Goal: Check status: Check status

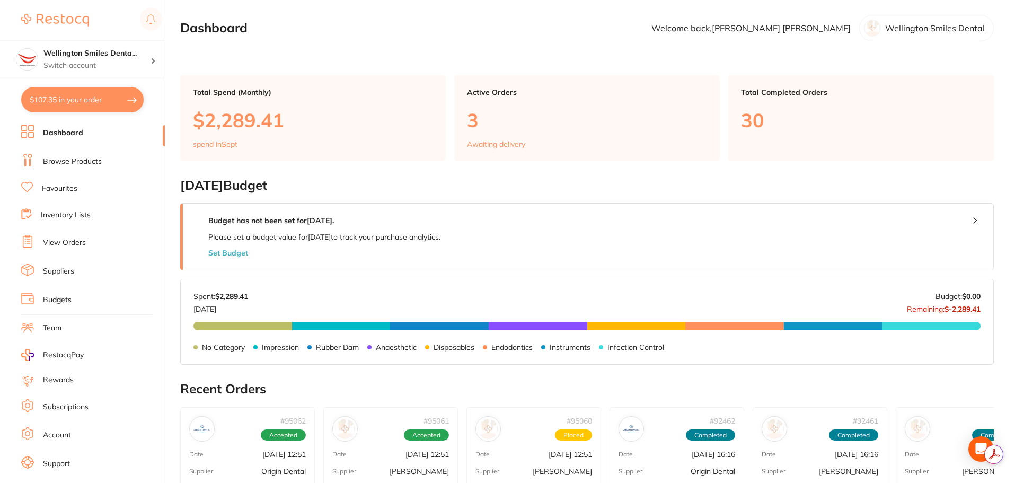
click at [72, 244] on link "View Orders" at bounding box center [64, 243] width 43 height 11
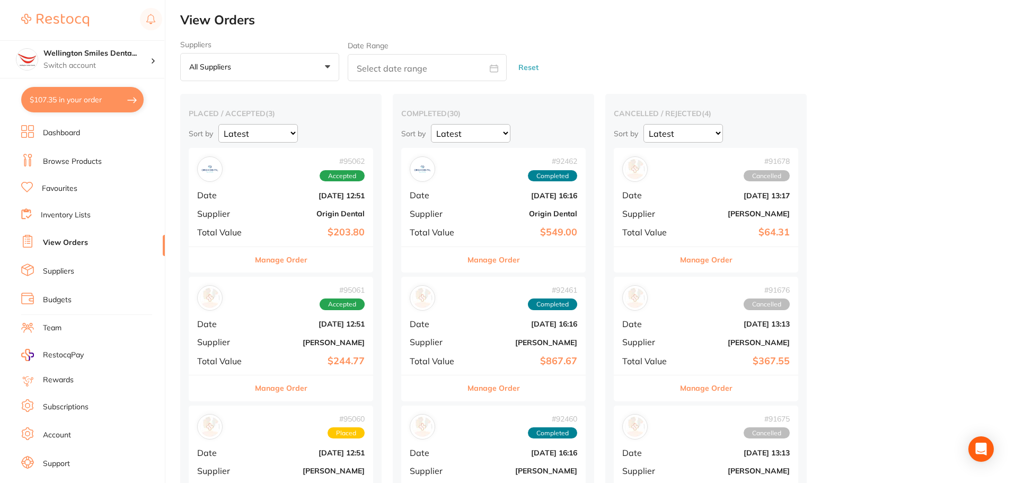
click at [294, 60] on button "All suppliers +0" at bounding box center [259, 67] width 159 height 29
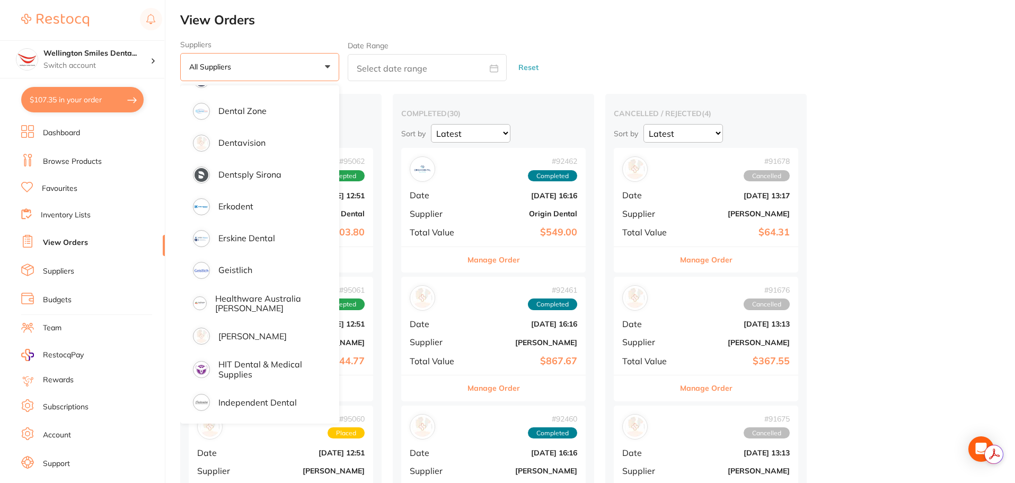
scroll to position [371, 0]
click at [259, 336] on p "[PERSON_NAME]" at bounding box center [252, 335] width 68 height 10
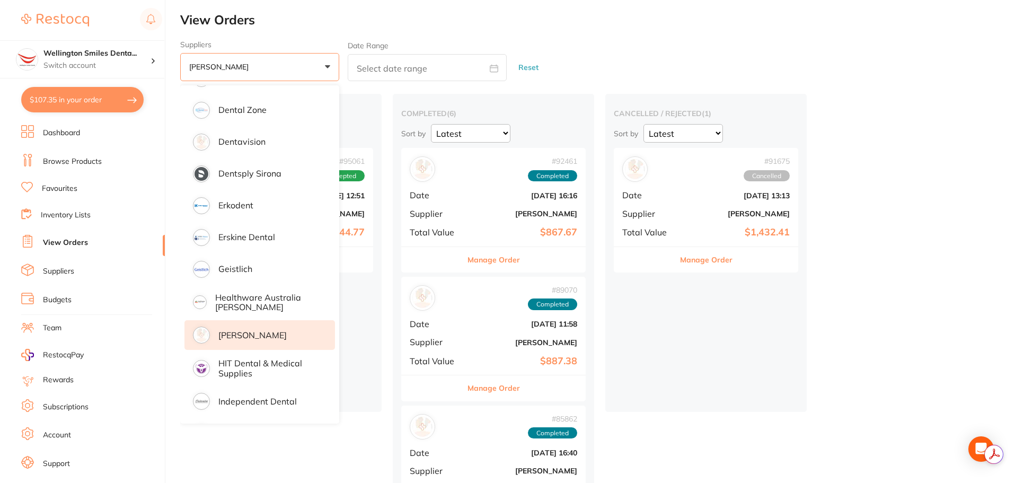
click at [675, 394] on div "cancelled / rejected ( 1 ) Sort by Latest Notification # 91675 Cancelled Date […" at bounding box center [705, 253] width 201 height 318
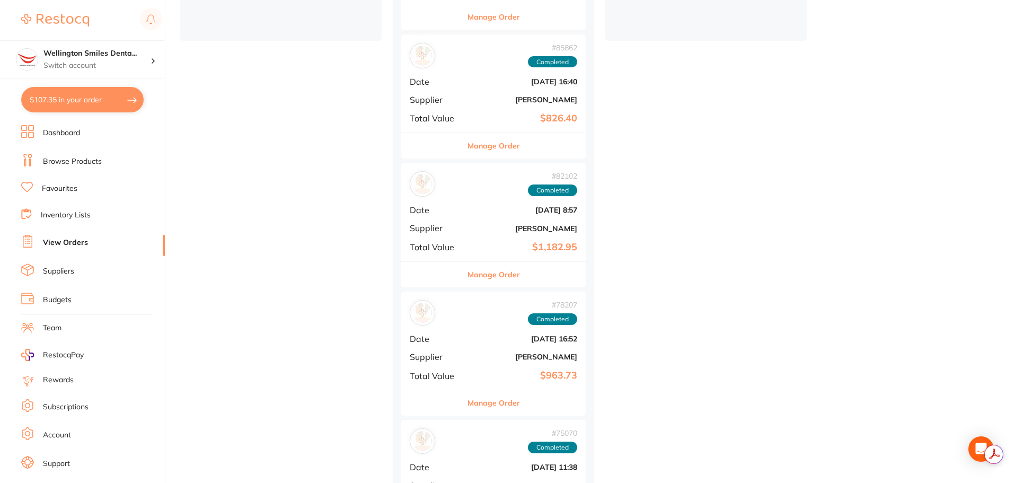
click at [492, 278] on button "Manage Order" at bounding box center [494, 274] width 52 height 25
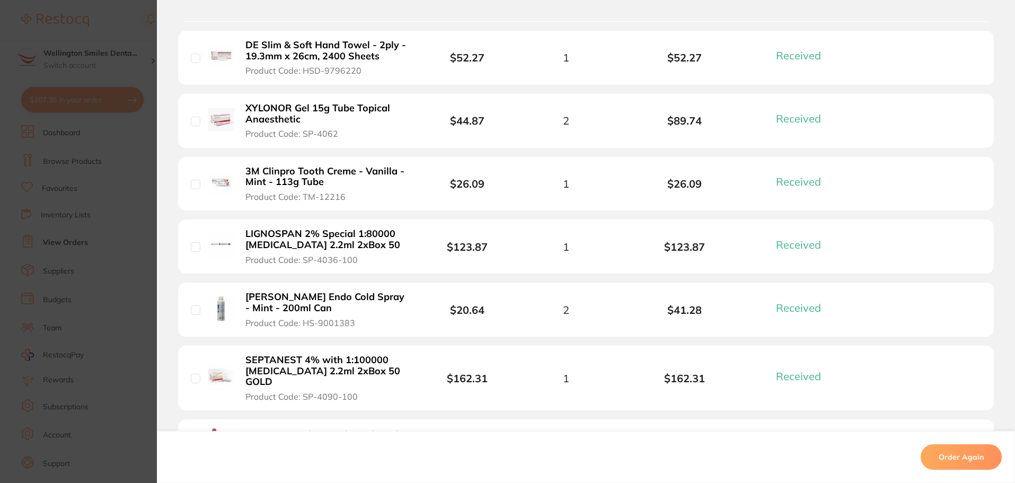
scroll to position [795, 0]
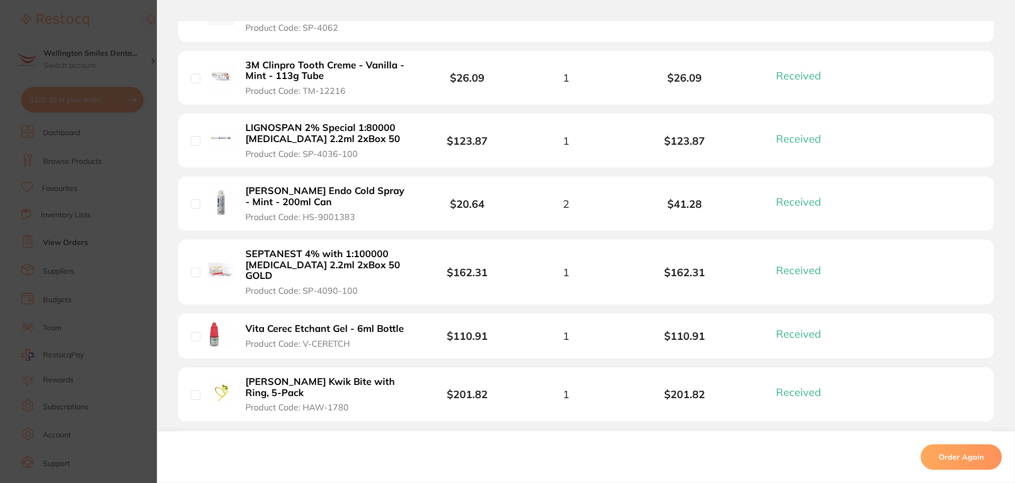
click at [138, 302] on section "Order ID: Restocq- 82102 Order Information 13 Received Completed Order Order Da…" at bounding box center [507, 241] width 1015 height 483
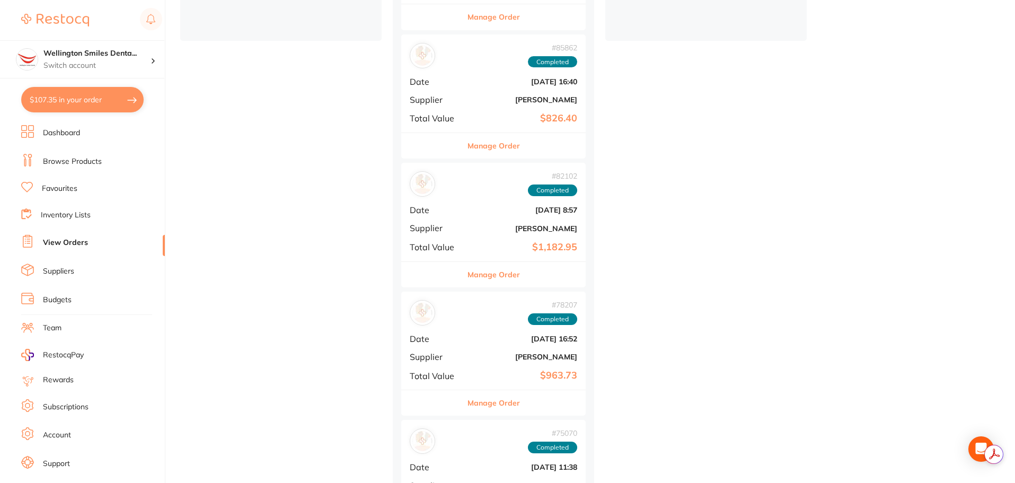
click at [508, 143] on button "Manage Order" at bounding box center [494, 145] width 52 height 25
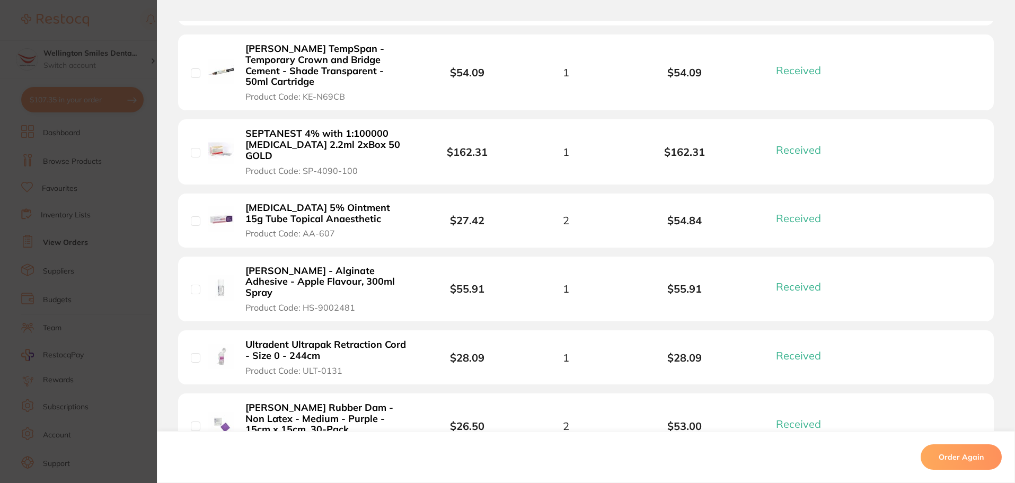
scroll to position [424, 0]
click at [121, 281] on section "Order ID: Restocq- 85862 Order Information 8 Received Completed Order Order Dat…" at bounding box center [507, 241] width 1015 height 483
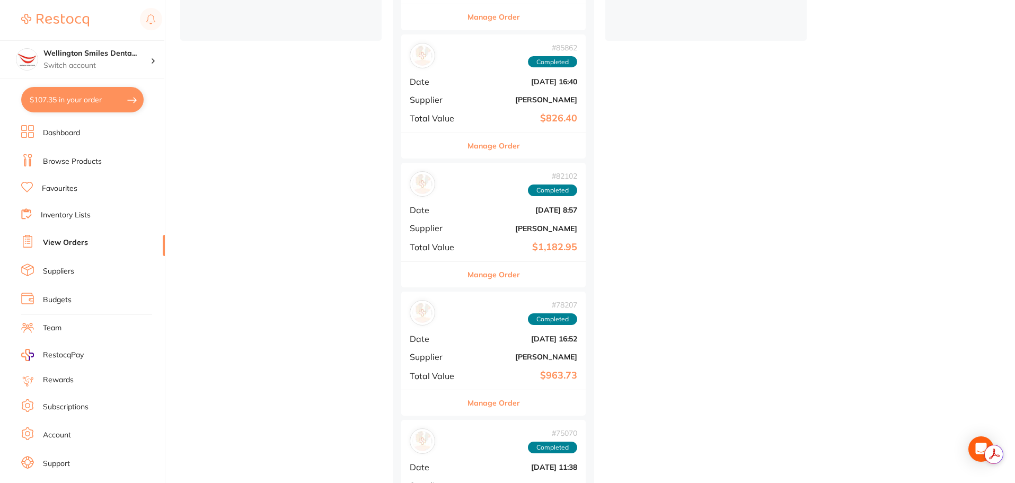
scroll to position [448, 0]
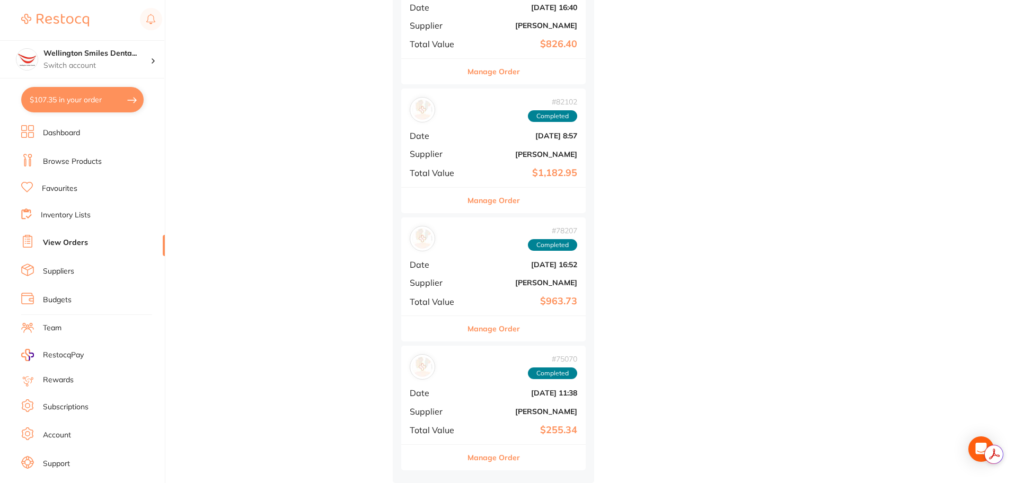
click at [511, 453] on button "Manage Order" at bounding box center [494, 457] width 52 height 25
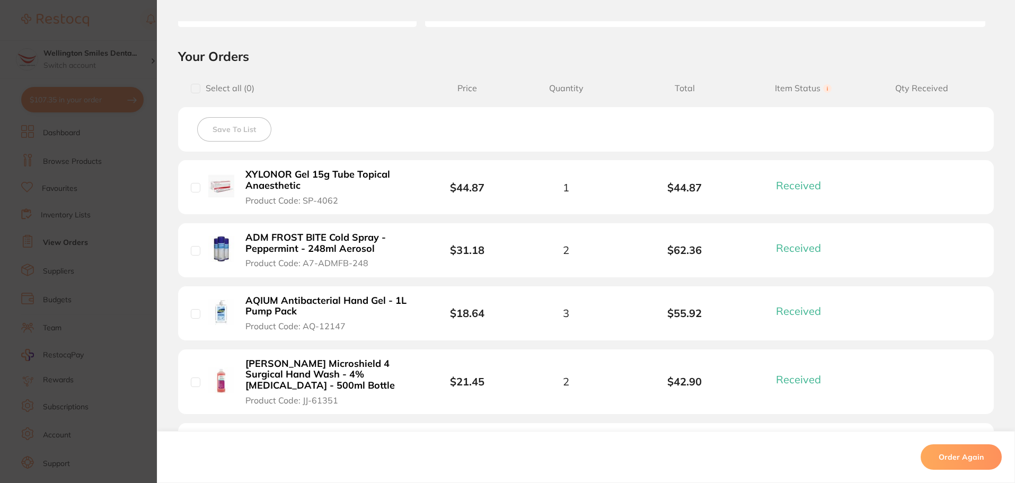
scroll to position [318, 0]
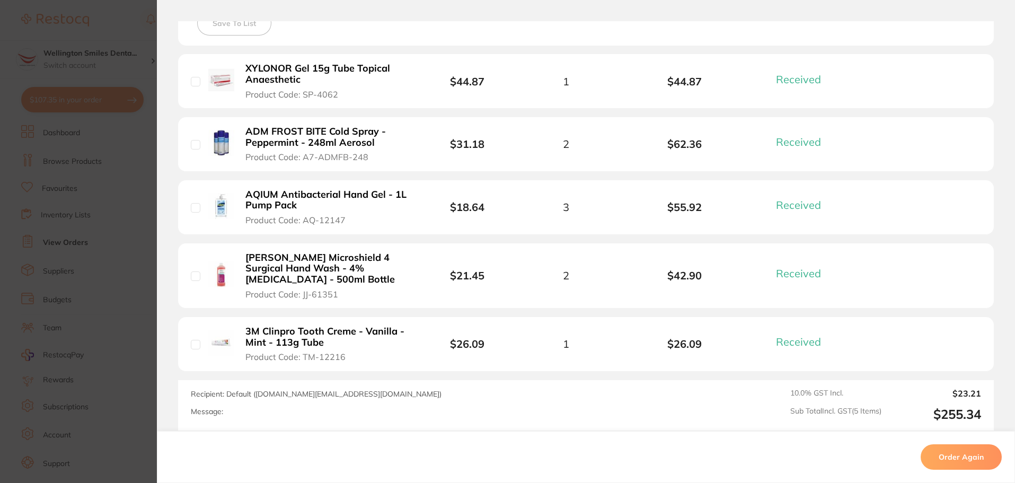
drag, startPoint x: 111, startPoint y: 266, endPoint x: 126, endPoint y: 257, distance: 17.8
click at [112, 263] on section "Order ID: Restocq- 75070 Order Information 5 Received Completed Order Order Dat…" at bounding box center [507, 241] width 1015 height 483
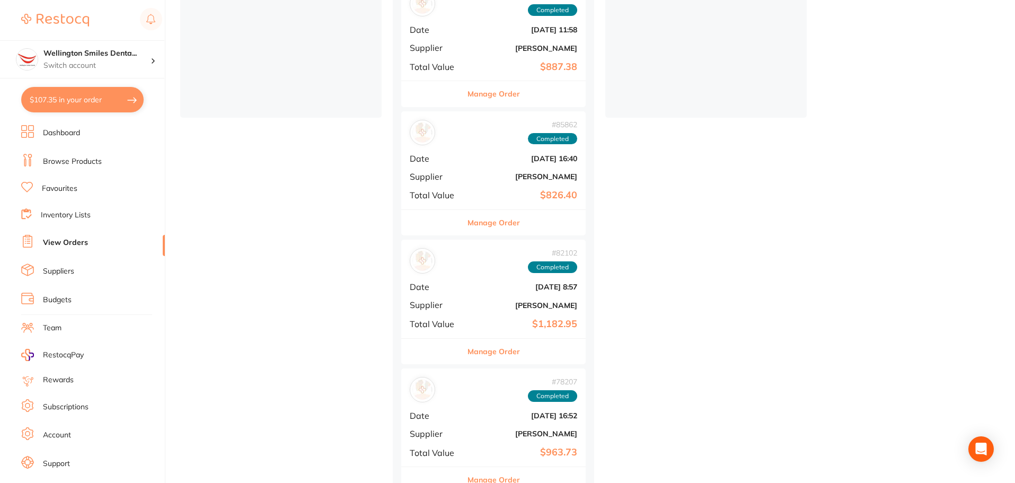
scroll to position [289, 0]
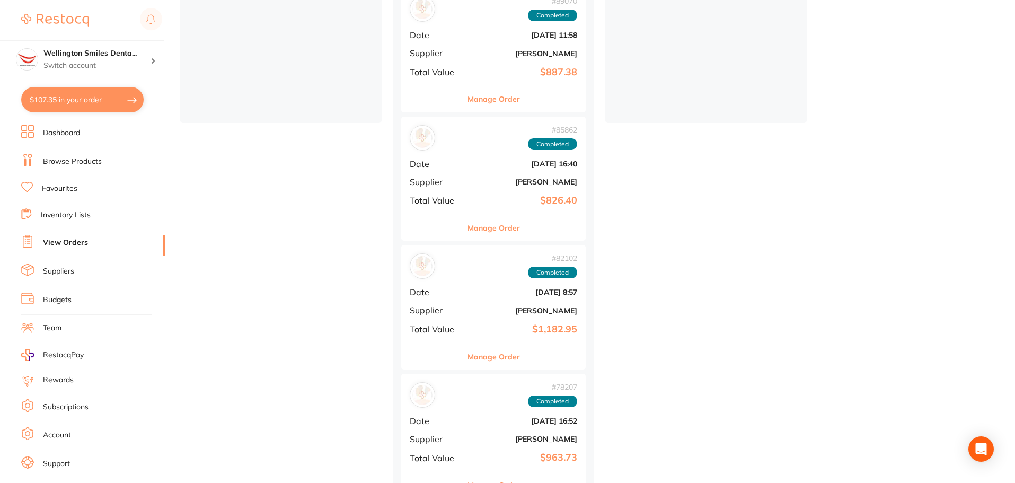
click at [480, 222] on button "Manage Order" at bounding box center [494, 227] width 52 height 25
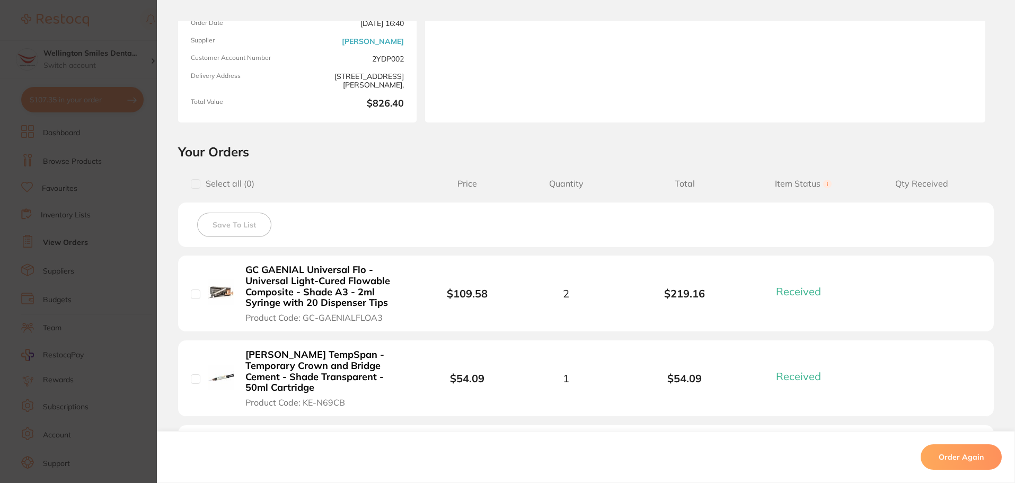
scroll to position [212, 0]
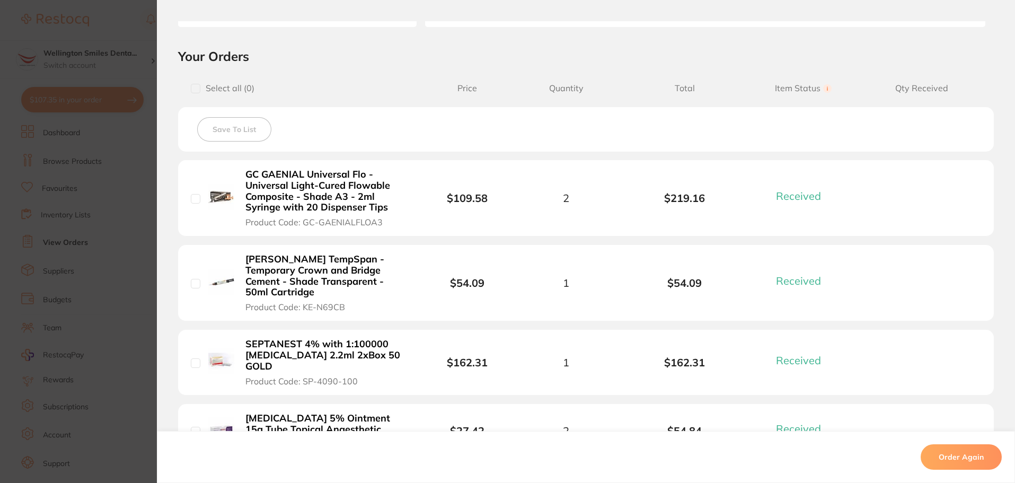
click at [77, 267] on section "Order ID: Restocq- 85862 Order Information 8 Received Completed Order Order Dat…" at bounding box center [507, 241] width 1015 height 483
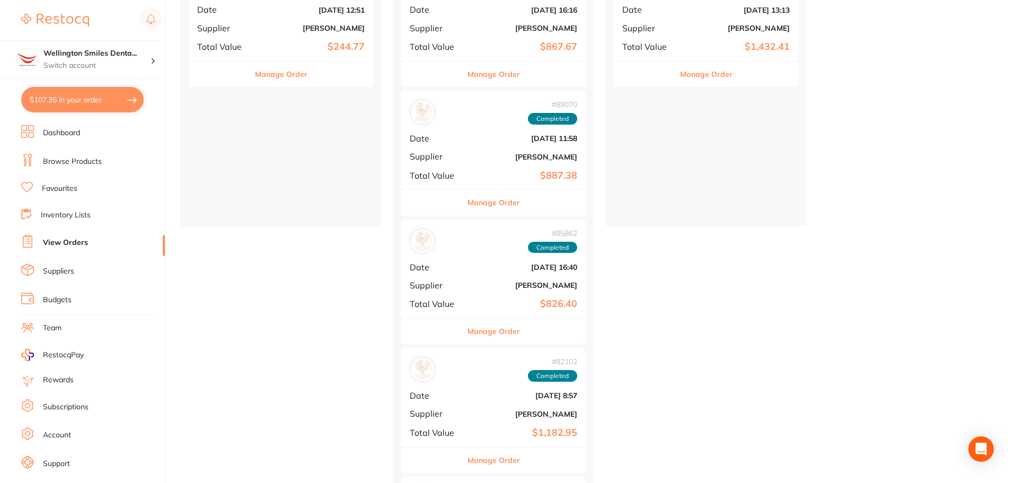
scroll to position [183, 0]
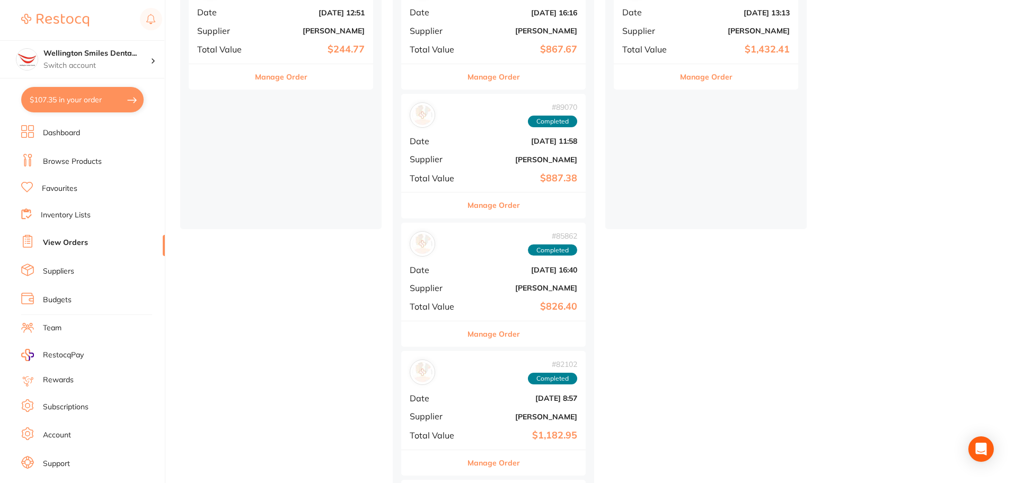
click at [504, 202] on button "Manage Order" at bounding box center [494, 204] width 52 height 25
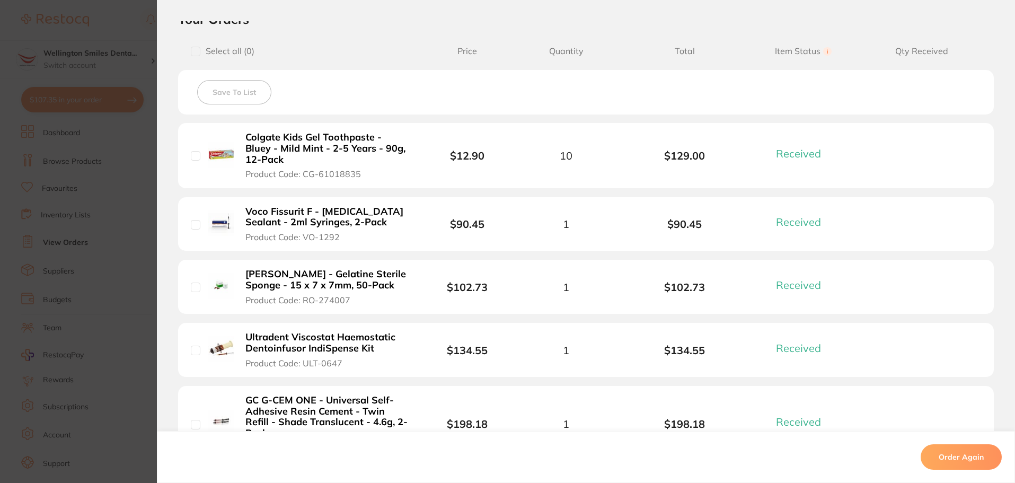
scroll to position [265, 0]
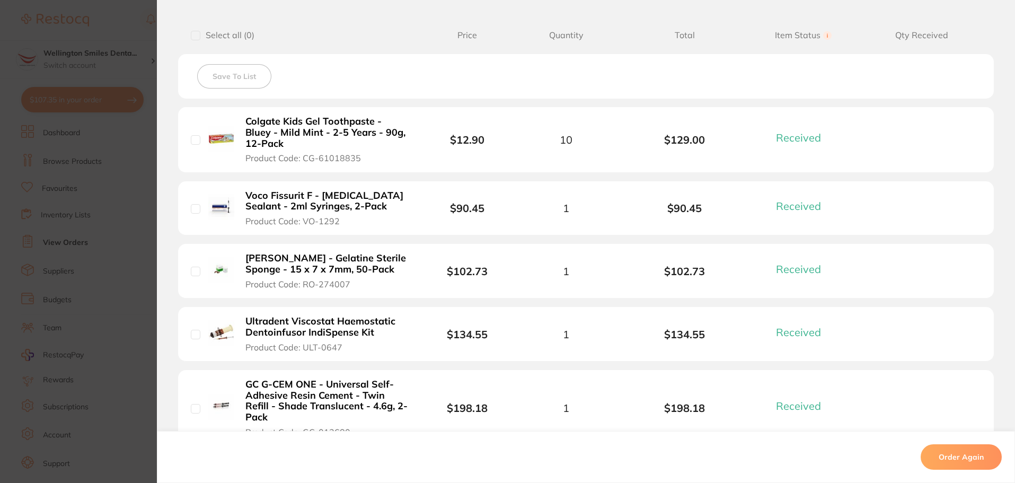
click at [340, 326] on b "Ultradent Viscostat Haemostatic Dentoinfusor IndiSpense Kit" at bounding box center [327, 327] width 164 height 22
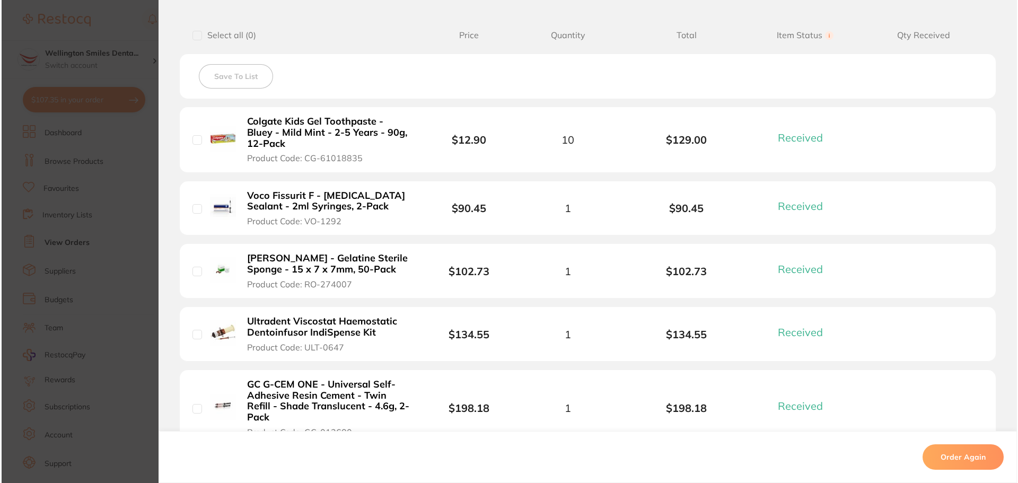
scroll to position [0, 0]
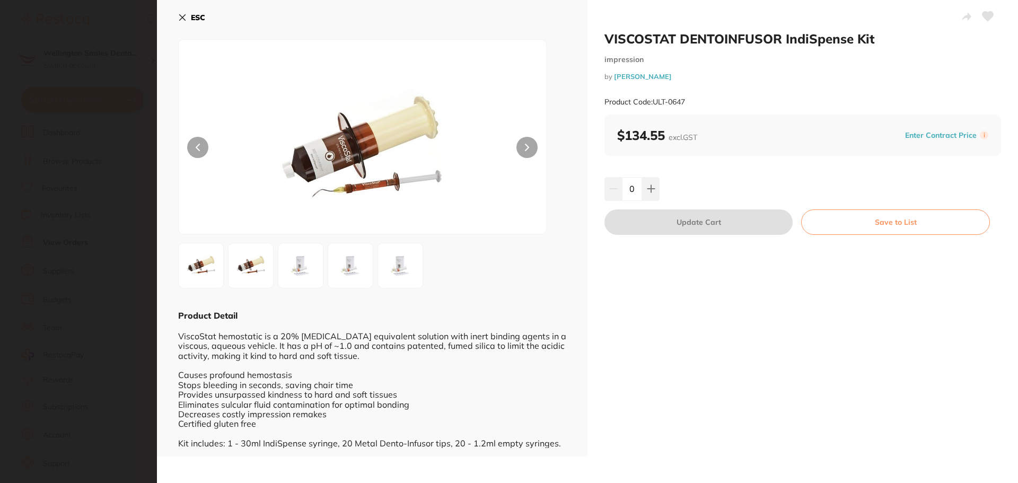
click at [182, 16] on icon at bounding box center [182, 17] width 8 height 8
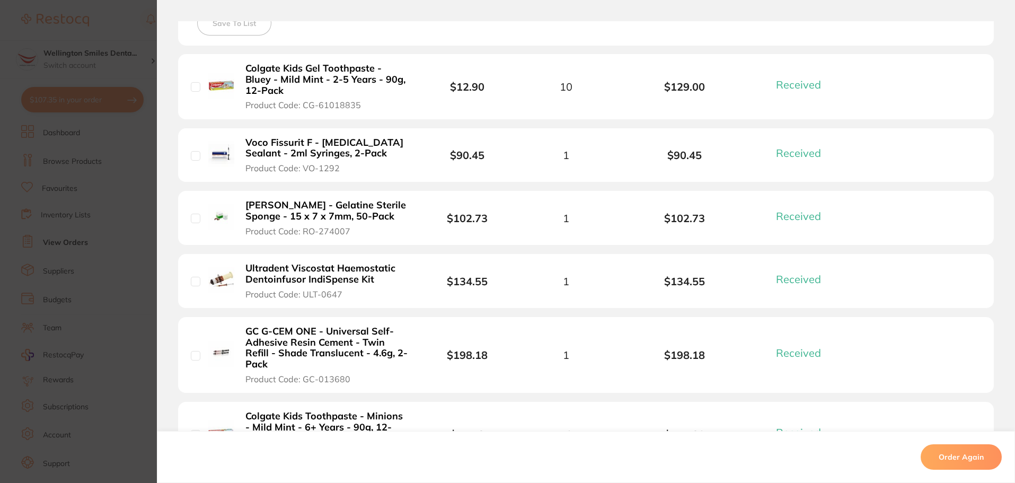
scroll to position [371, 0]
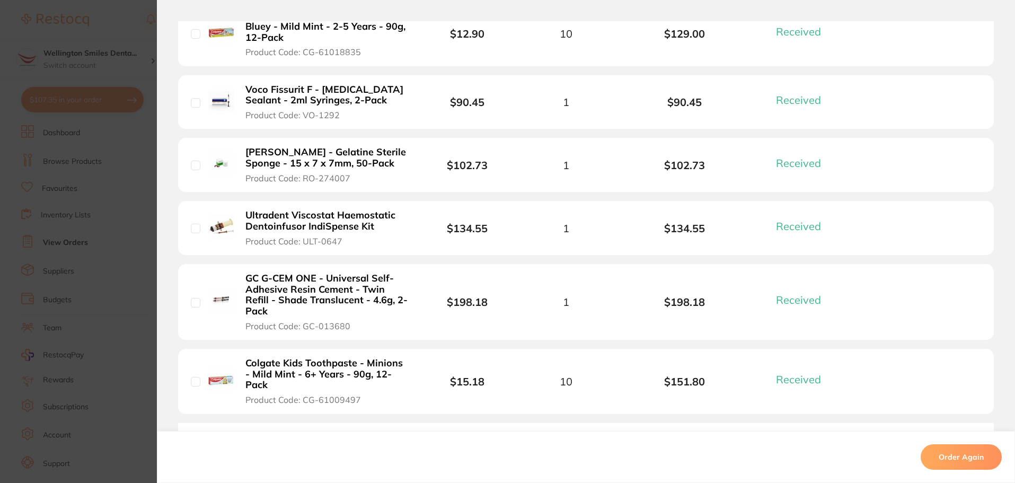
click at [338, 297] on b "GC G-CEM ONE - Universal Self-Adhesive Resin Cement - Twin Refill - Shade Trans…" at bounding box center [327, 295] width 164 height 44
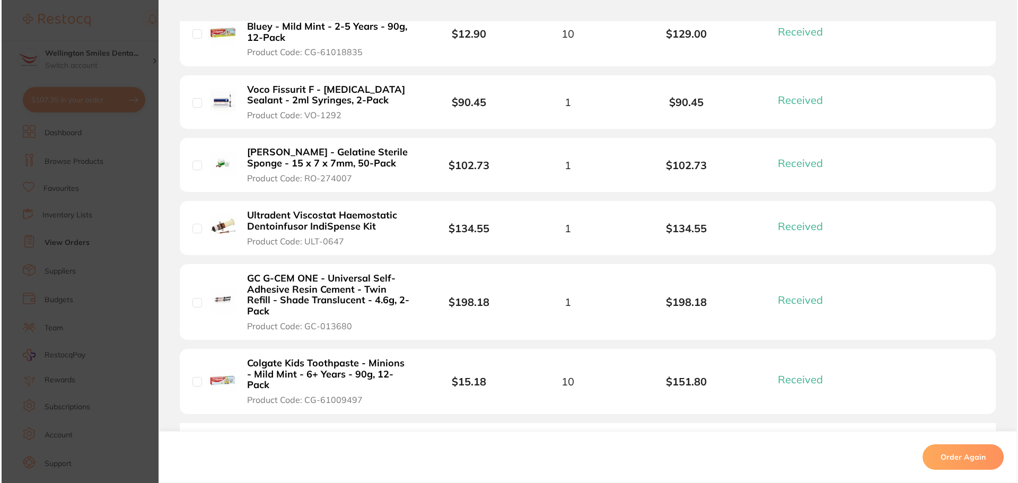
scroll to position [0, 0]
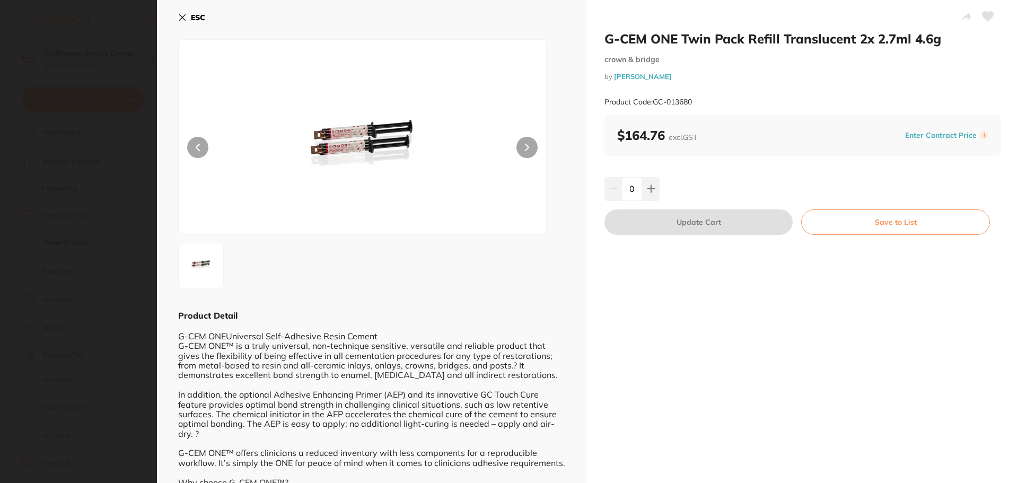
click at [184, 17] on icon at bounding box center [182, 17] width 8 height 8
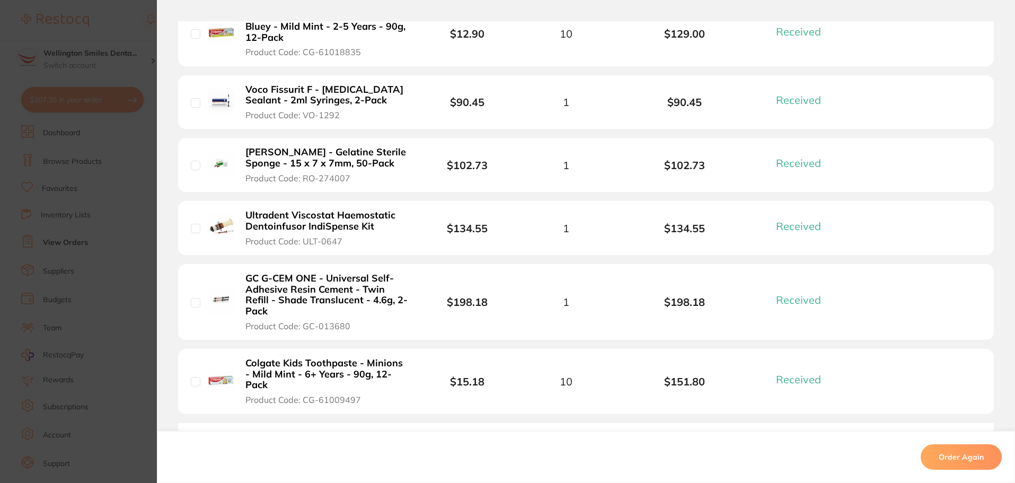
click at [291, 358] on b "Colgate Kids Toothpaste - Minions - Mild Mint - 6+ Years - 90g, 12-Pack" at bounding box center [327, 374] width 164 height 33
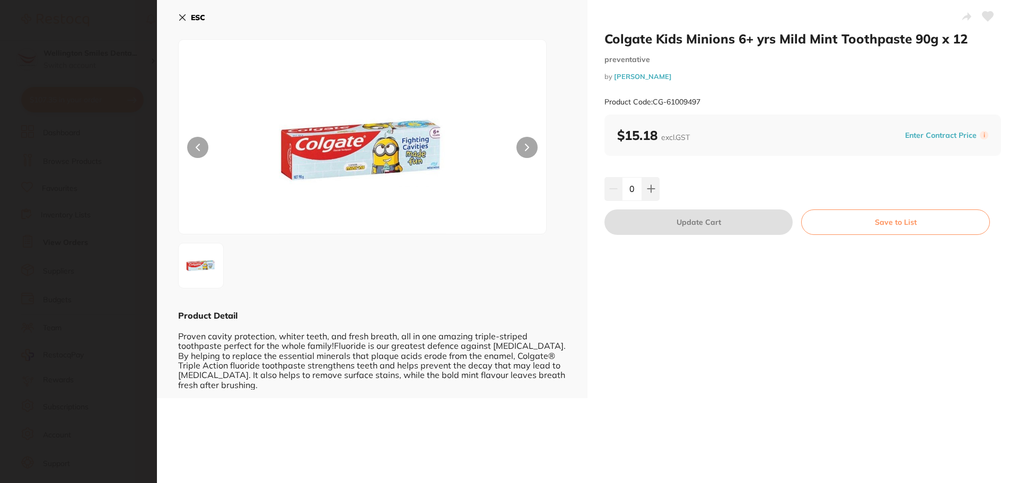
click at [184, 20] on icon at bounding box center [183, 18] width 6 height 6
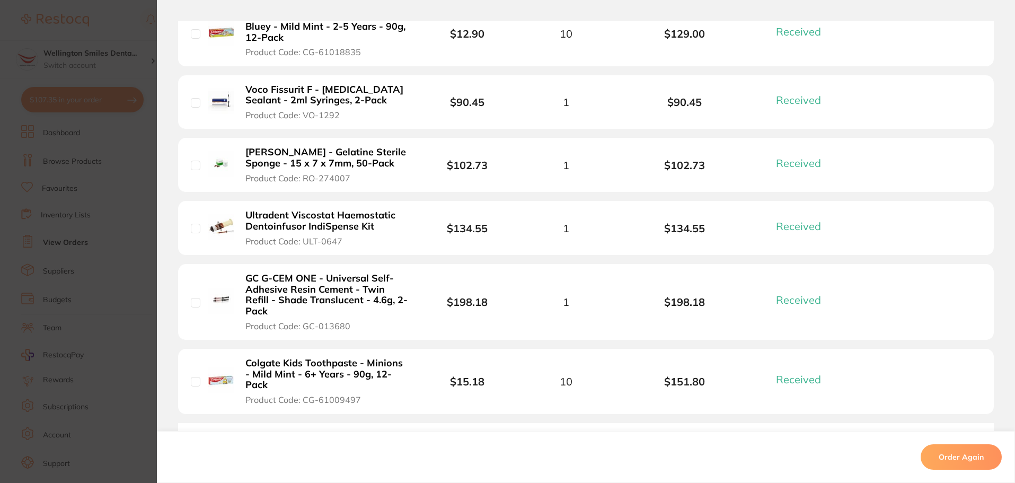
click at [121, 271] on section "Order ID: Restocq- 89070 Order Information 6 Received Completed Order Order Dat…" at bounding box center [507, 241] width 1015 height 483
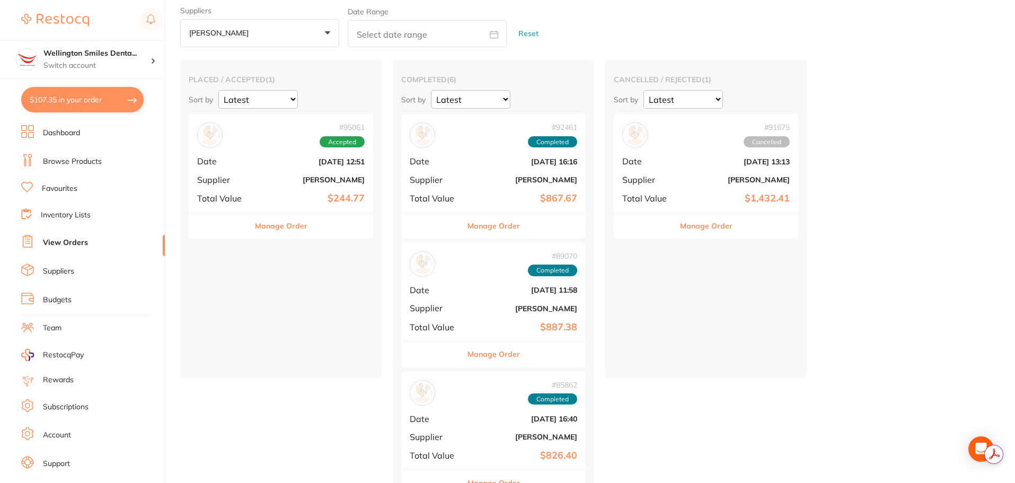
scroll to position [24, 0]
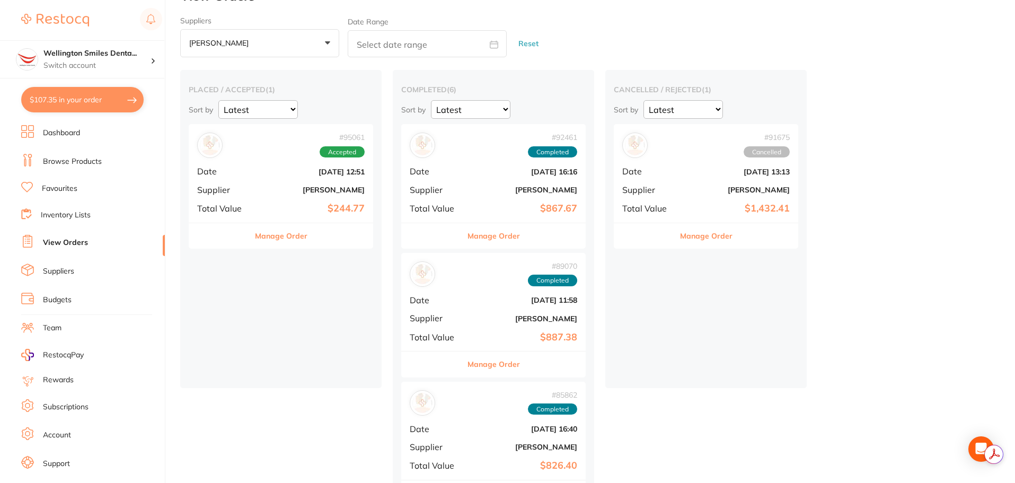
click at [263, 39] on span "+0" at bounding box center [258, 43] width 11 height 11
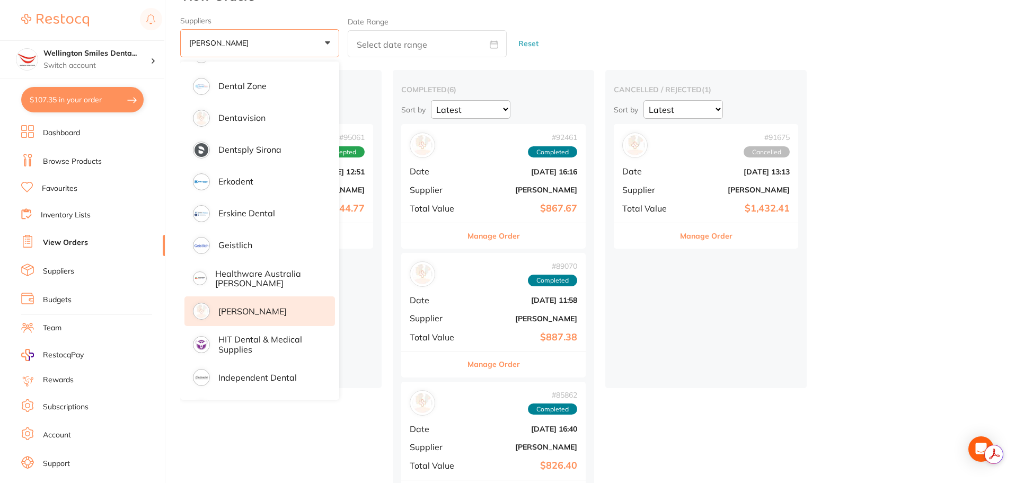
click at [61, 246] on link "View Orders" at bounding box center [65, 243] width 45 height 11
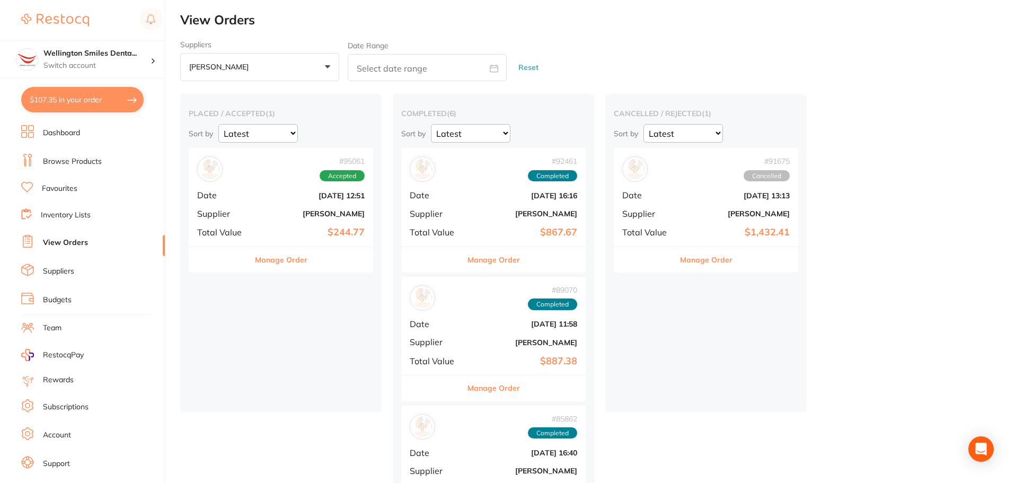
click at [60, 241] on link "View Orders" at bounding box center [65, 243] width 45 height 11
click at [62, 122] on section "Wellington Smiles Denta... Switch account Wellington Smiles Dental $107.35 in y…" at bounding box center [82, 241] width 165 height 483
click at [66, 123] on section "Wellington Smiles Denta... Switch account Wellington Smiles Dental $107.35 in y…" at bounding box center [82, 241] width 165 height 483
click at [78, 138] on li "Dashboard" at bounding box center [93, 133] width 144 height 16
